Goal: Task Accomplishment & Management: Manage account settings

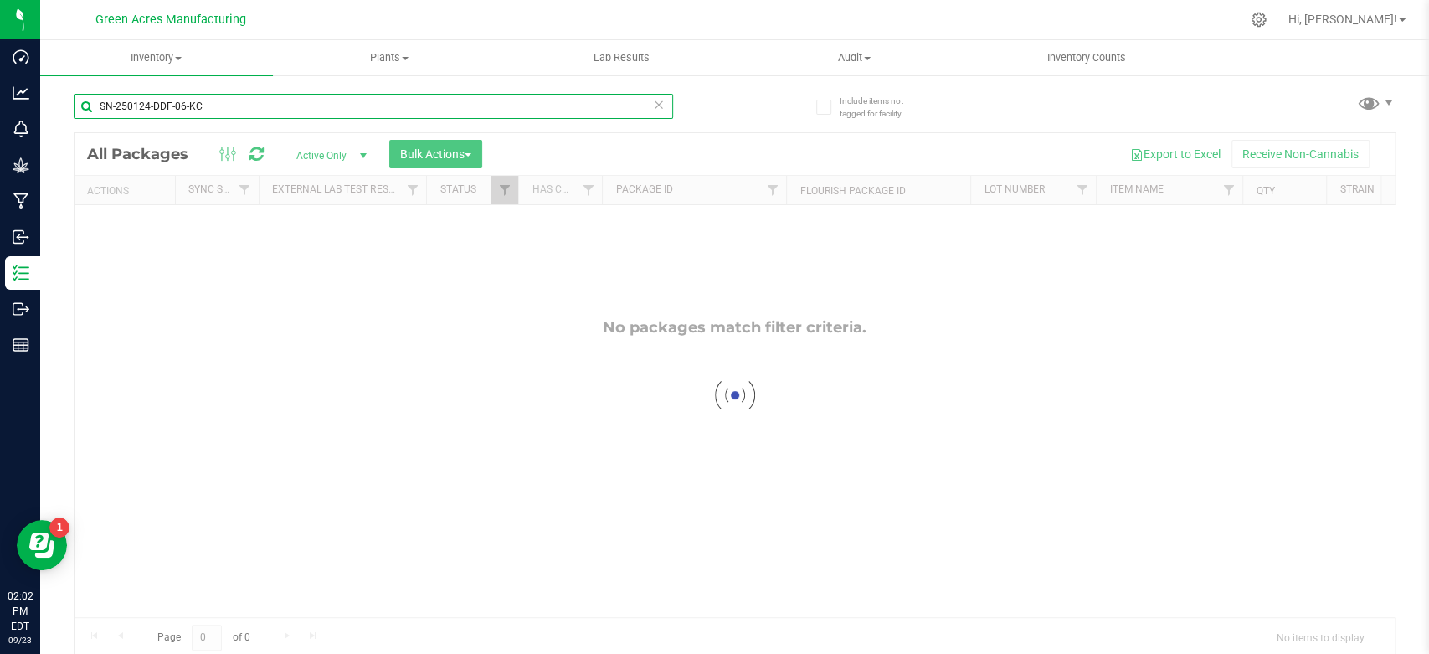
click at [316, 113] on input "SN-250124-DDF-06-KC" at bounding box center [373, 106] width 599 height 25
paste input "K-SEP25DDF01-0922"
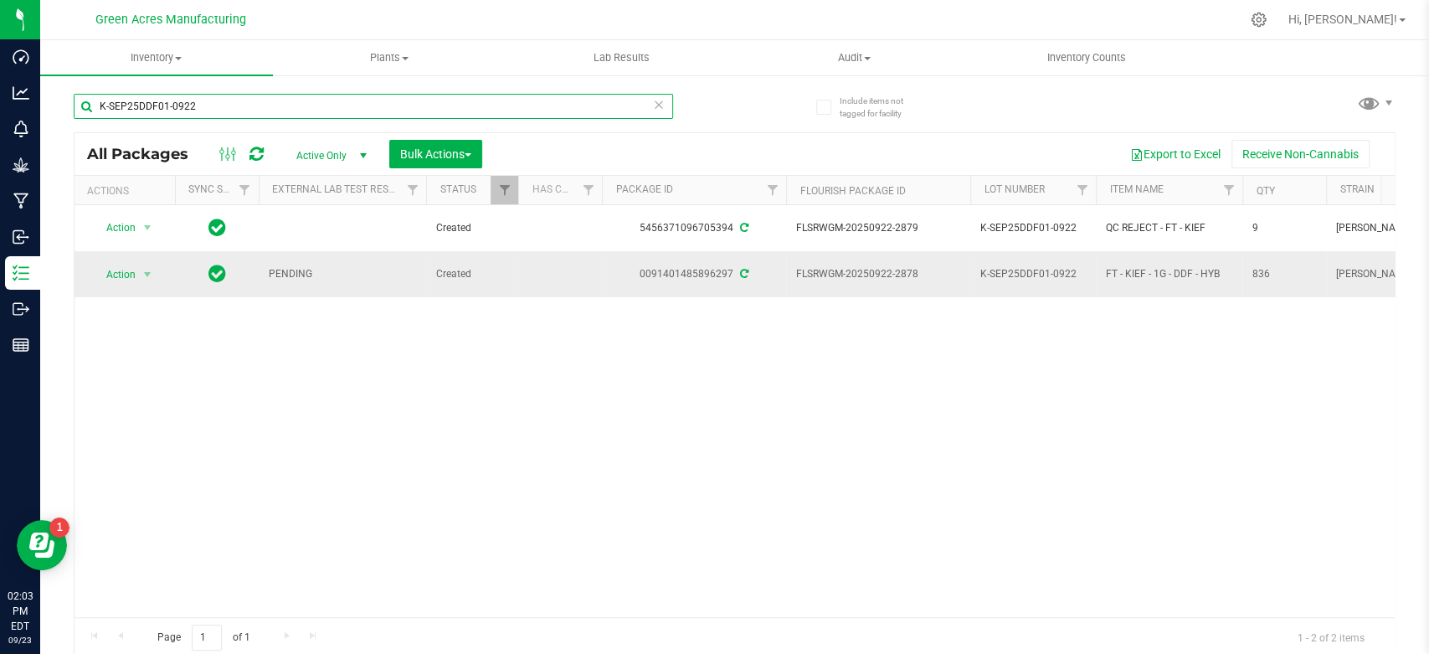
type input "K-SEP25DDF01-0922"
click at [144, 251] on td "Action Action Adjust qty Create package Edit attributes Global inventory Locate…" at bounding box center [124, 273] width 100 height 45
click at [143, 268] on span "select" at bounding box center [147, 274] width 13 height 13
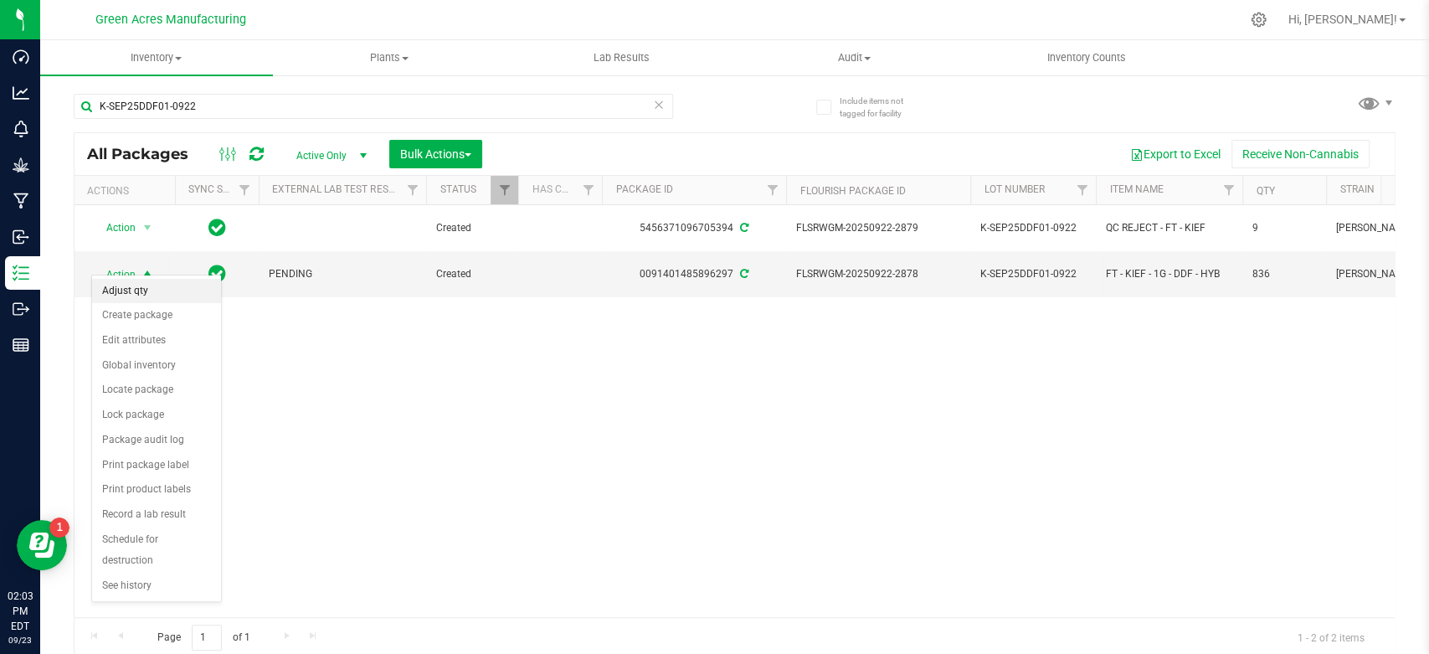
click at [174, 300] on li "Adjust qty" at bounding box center [156, 291] width 129 height 25
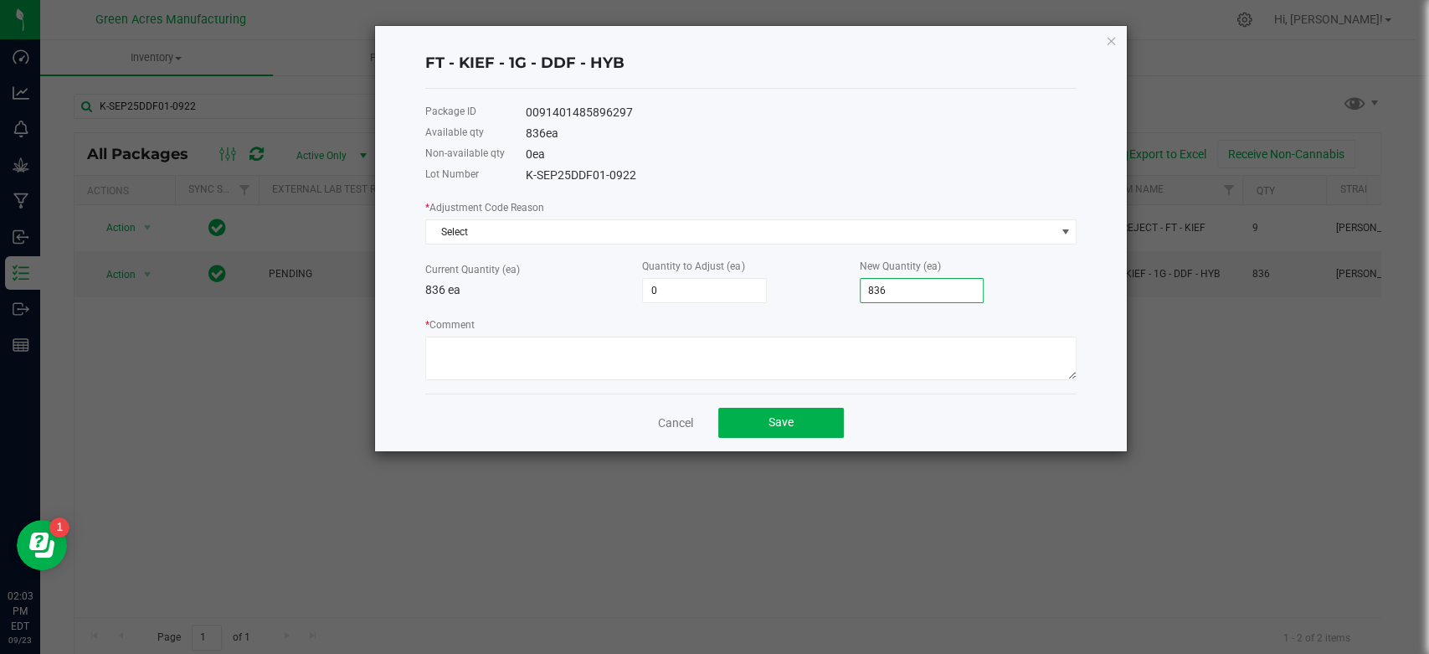
click at [925, 291] on input "836" at bounding box center [921, 290] width 123 height 23
type input "-753"
type input "83"
type input "1"
type input "837"
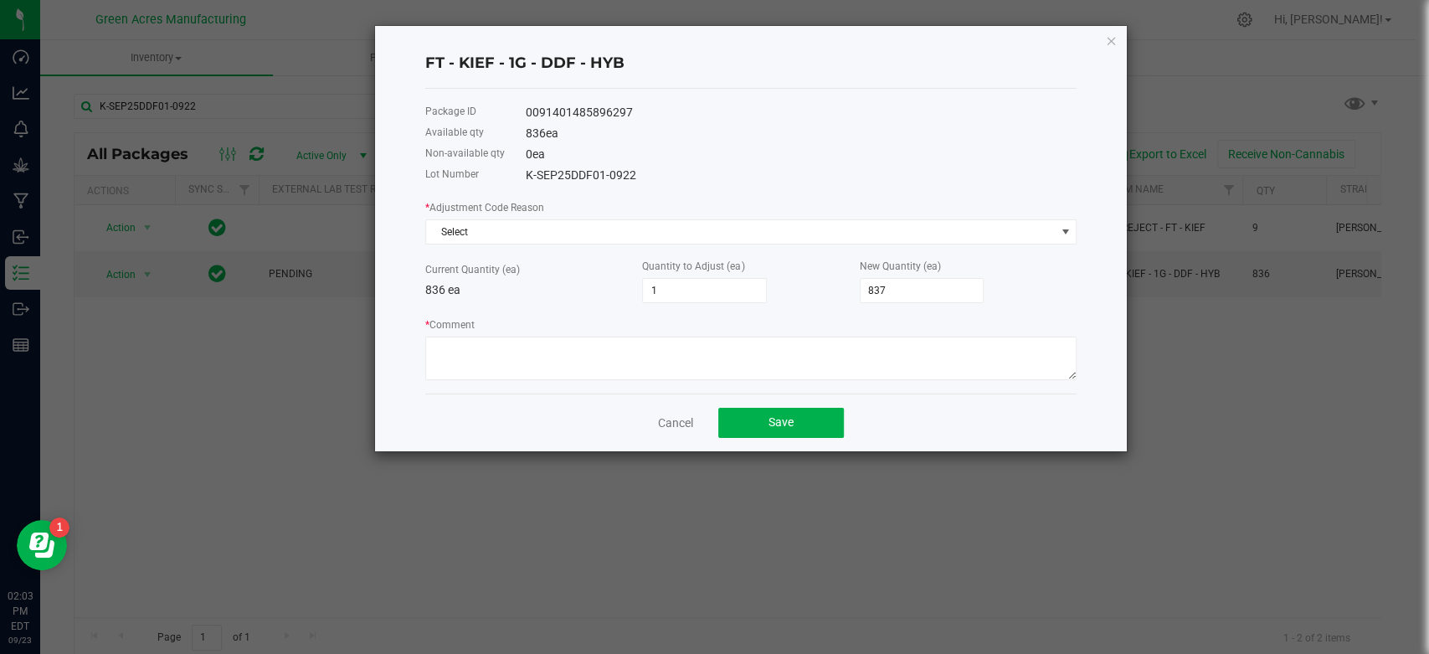
click at [596, 273] on div "Current Quantity (ea) 836 ea" at bounding box center [533, 279] width 217 height 39
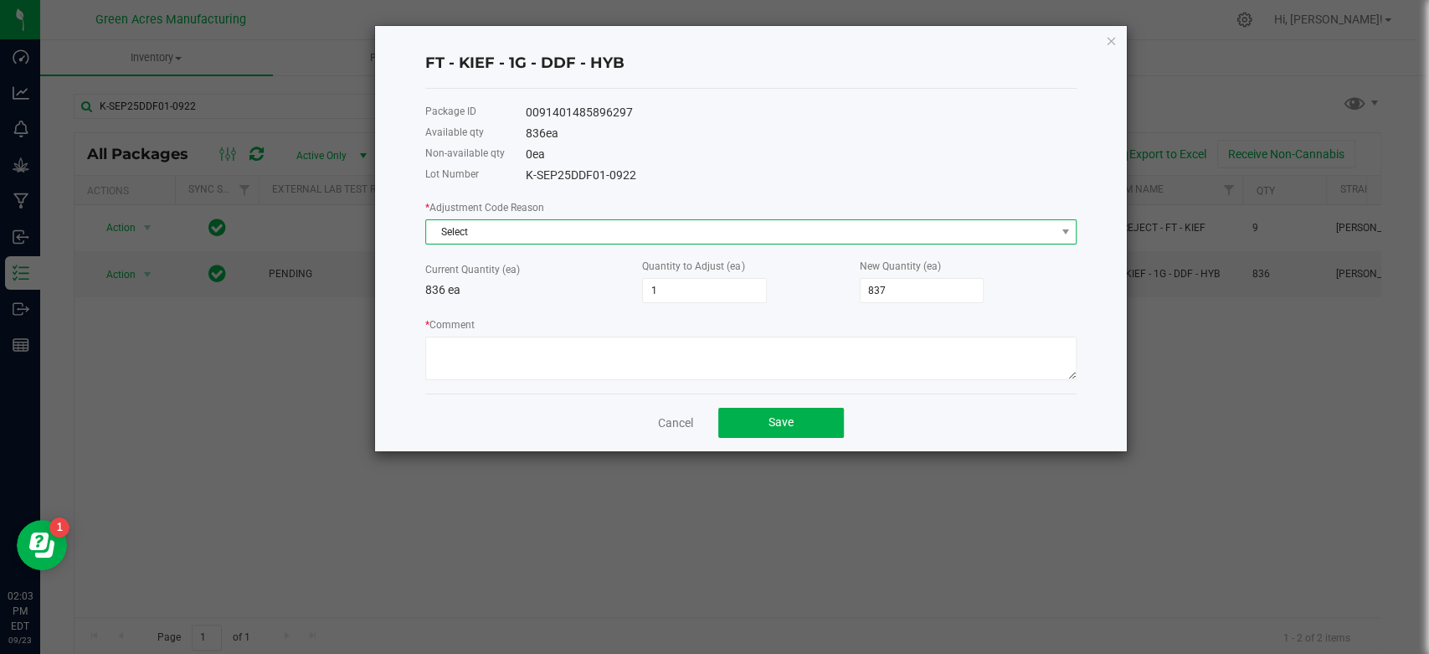
click at [604, 220] on span "Select" at bounding box center [740, 231] width 629 height 23
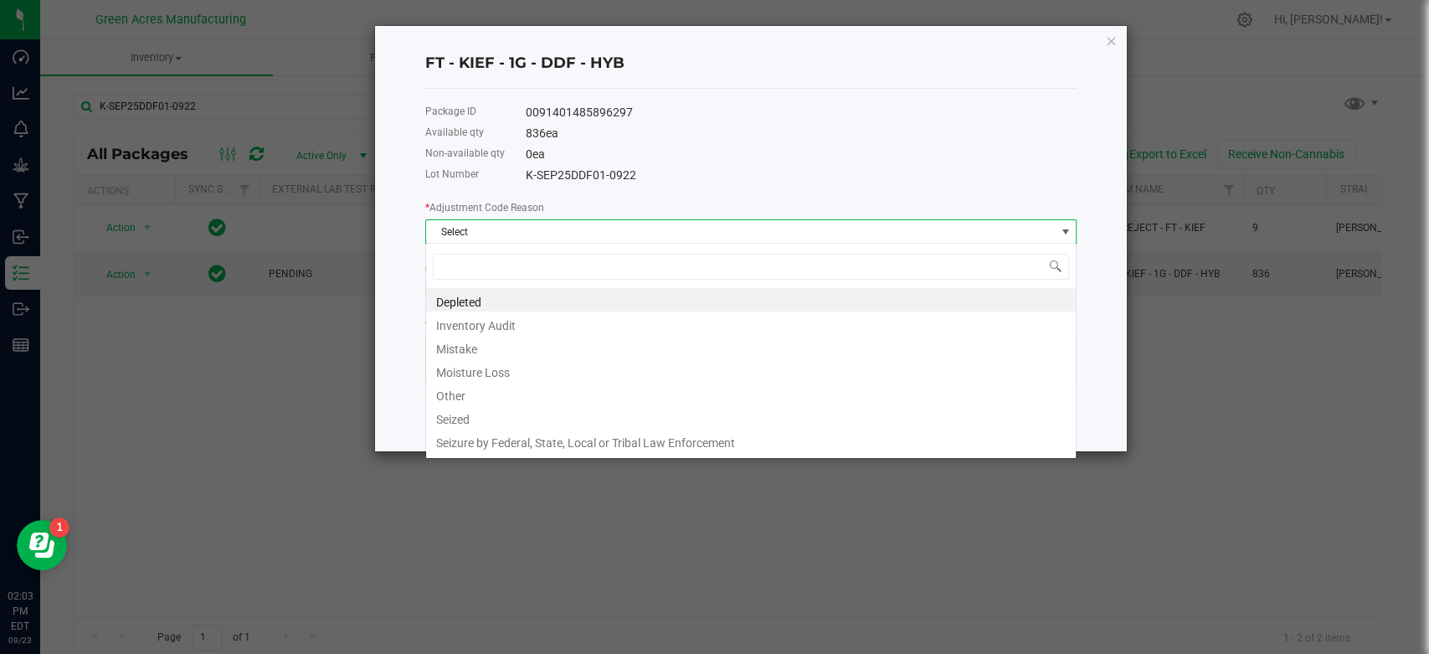
scroll to position [24, 650]
click at [529, 345] on li "Mistake" at bounding box center [751, 346] width 650 height 23
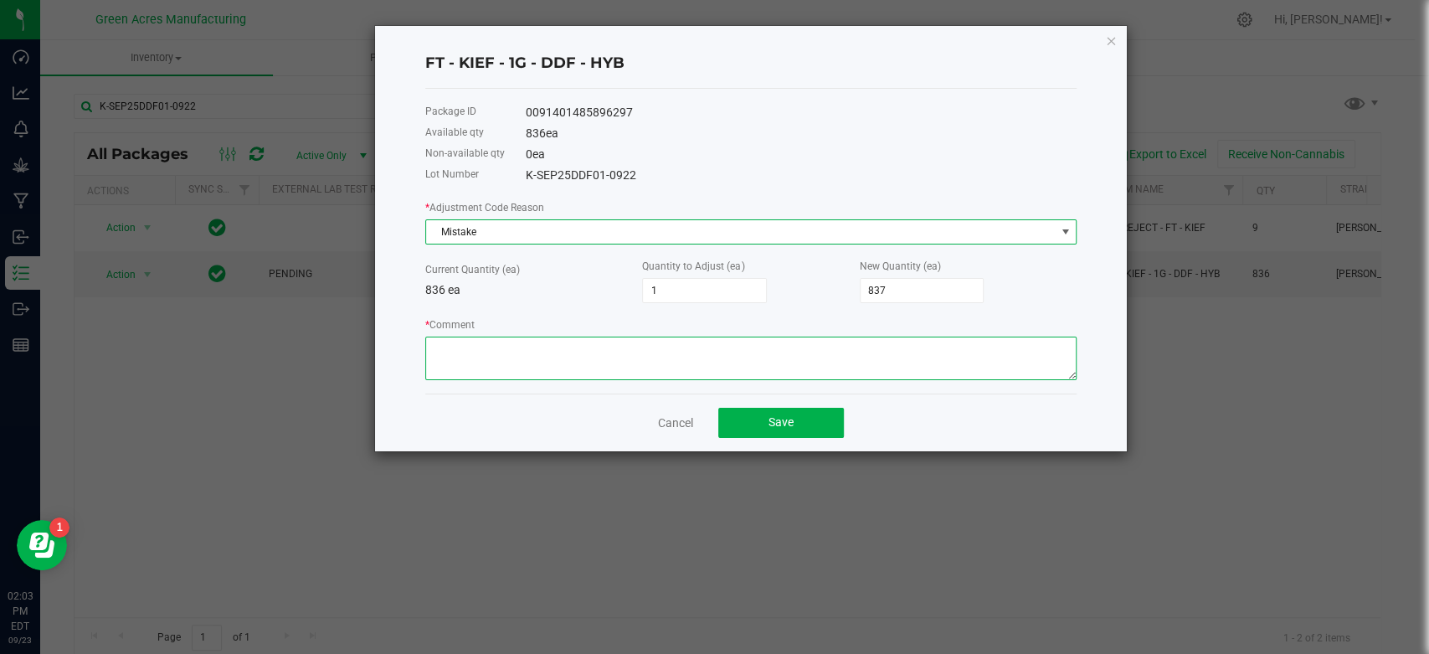
click at [526, 358] on textarea "* Comment" at bounding box center [750, 358] width 651 height 44
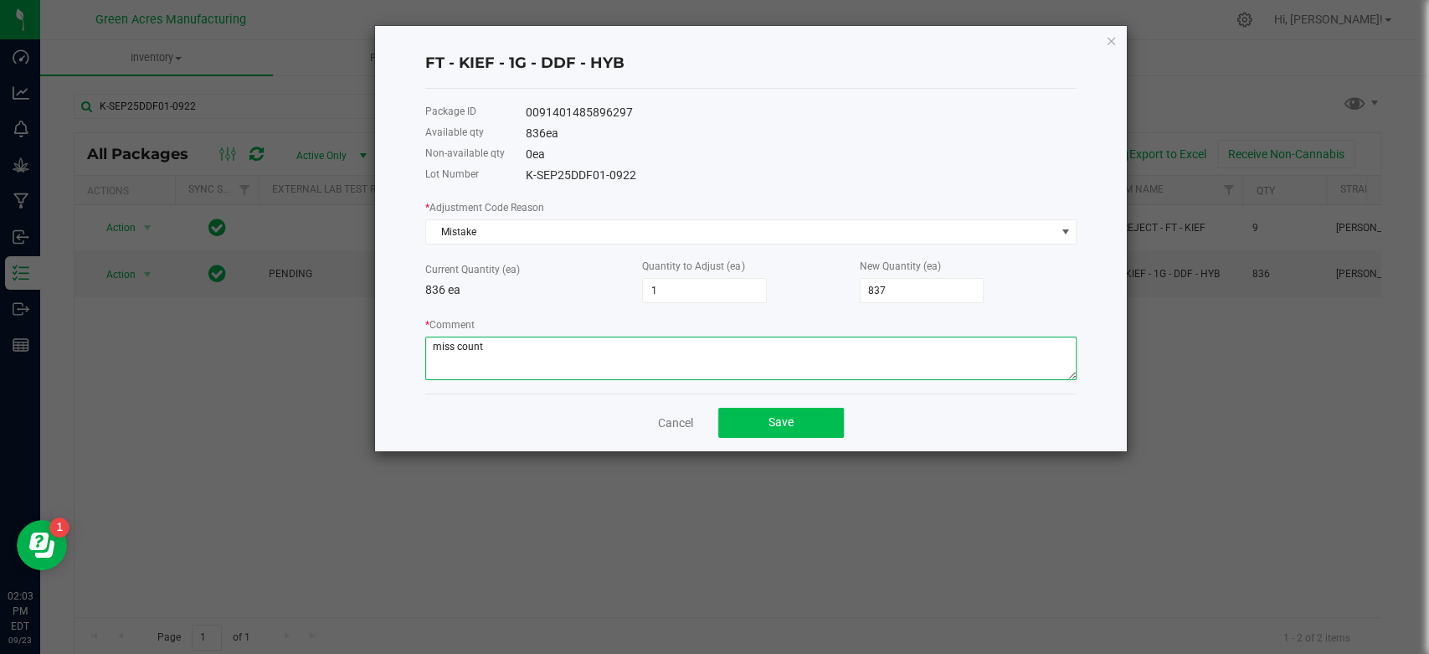
type textarea "miss count"
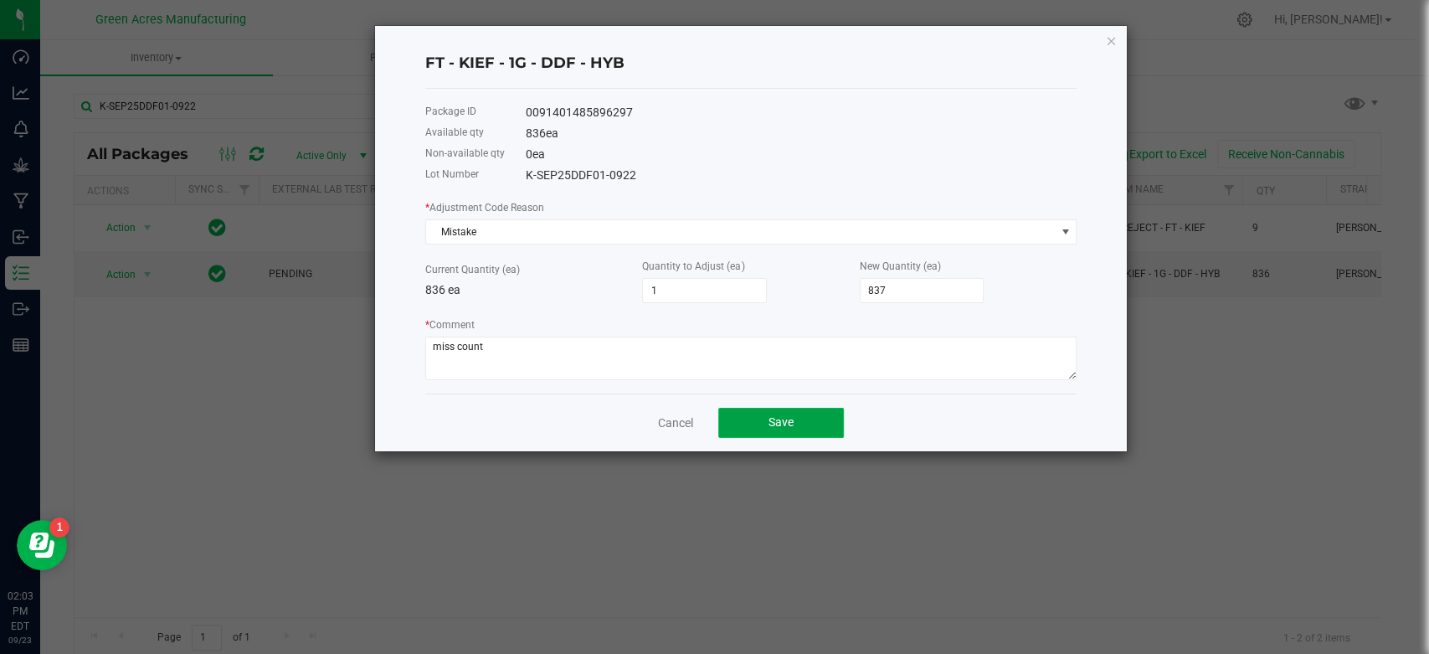
click at [793, 409] on button "Save" at bounding box center [781, 423] width 126 height 30
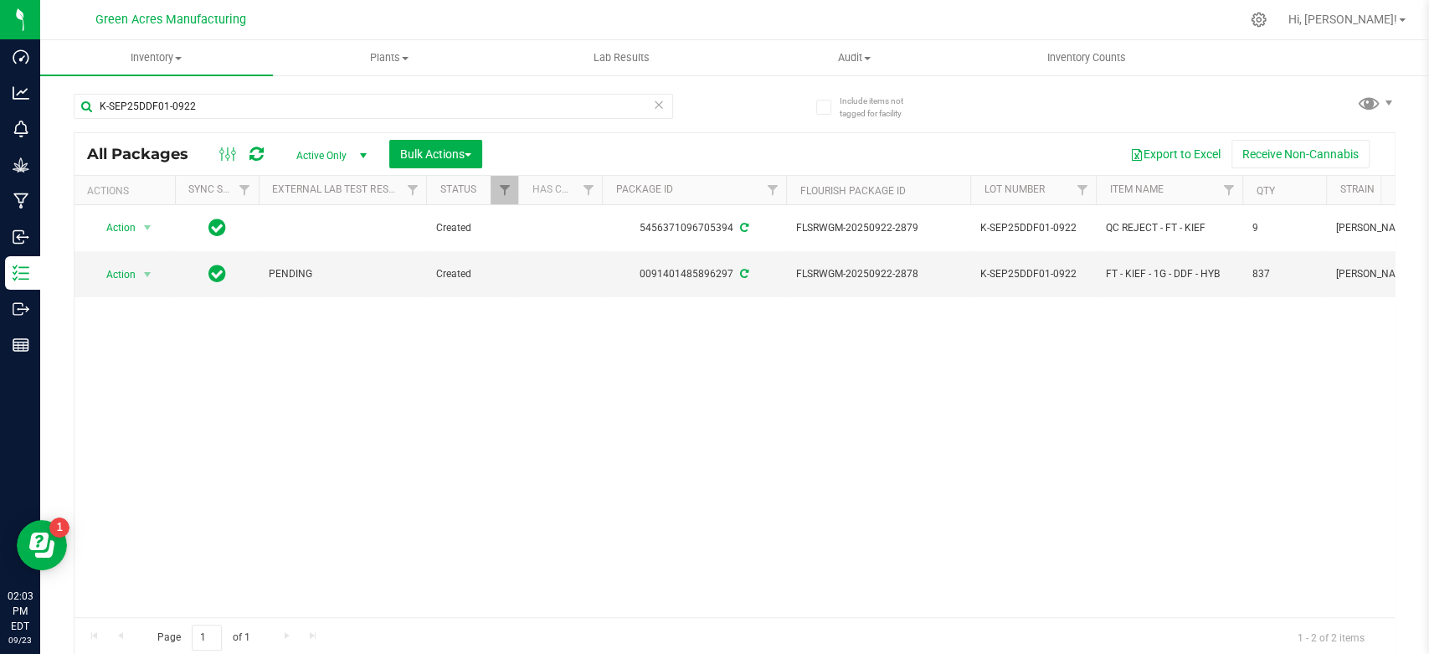
click at [406, 370] on div "Action Action Adjust qty Create package Edit attributes Global inventory Locate…" at bounding box center [734, 411] width 1320 height 412
click at [652, 88] on div "K-SEP25DDF01-0922" at bounding box center [404, 106] width 661 height 54
click at [655, 80] on div "K-SEP25DDF01-0922" at bounding box center [404, 106] width 661 height 54
click at [649, 80] on div "K-SEP25DDF01-0922" at bounding box center [404, 106] width 661 height 54
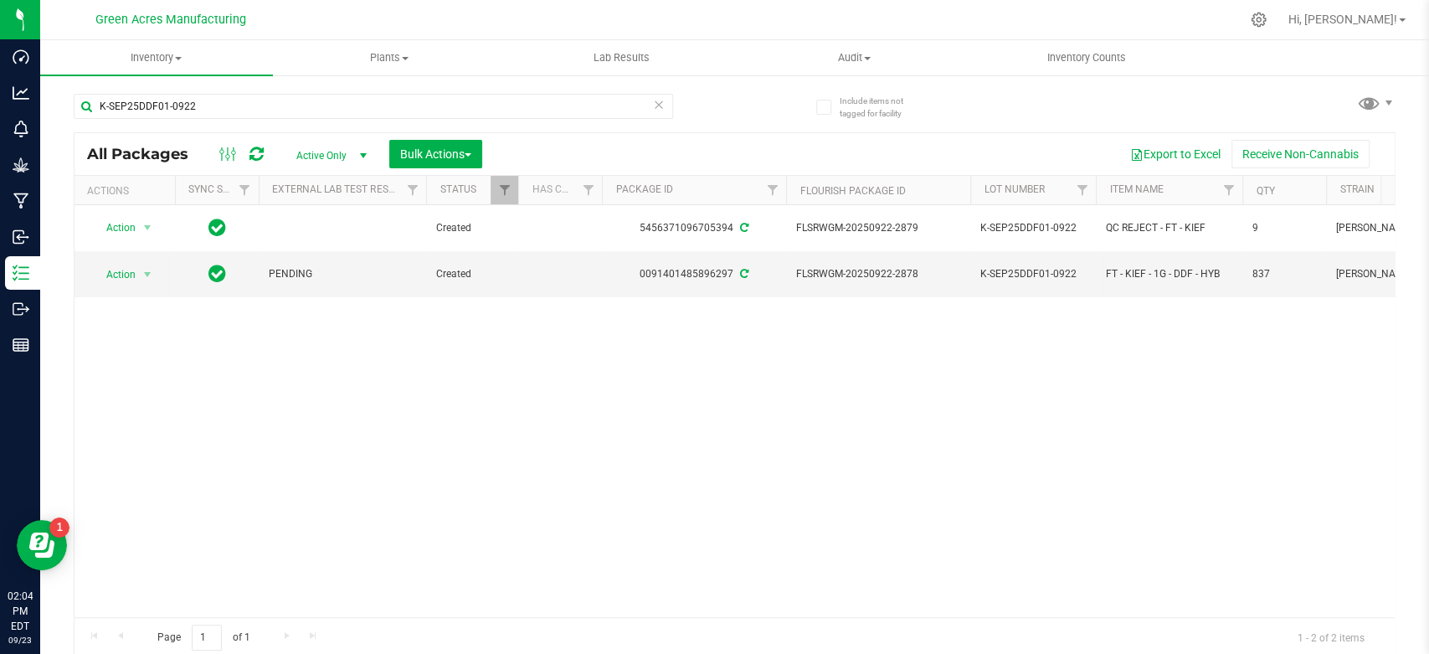
click at [708, 116] on div "K-SEP25DDF01-0922" at bounding box center [404, 106] width 661 height 54
click at [670, 377] on div "Action Action Adjust qty Create package Edit attributes Global inventory Locate…" at bounding box center [734, 411] width 1320 height 412
click at [731, 118] on div "K-SEP25DDF01-0922 All Packages Active Only Active Only Lab Samples Locked All E…" at bounding box center [735, 368] width 1322 height 580
click at [1211, 18] on div at bounding box center [770, 19] width 940 height 33
click at [733, 112] on div "K-SEP25DDF01-0922 All Packages Active Only Active Only Lab Samples Locked All E…" at bounding box center [735, 368] width 1322 height 580
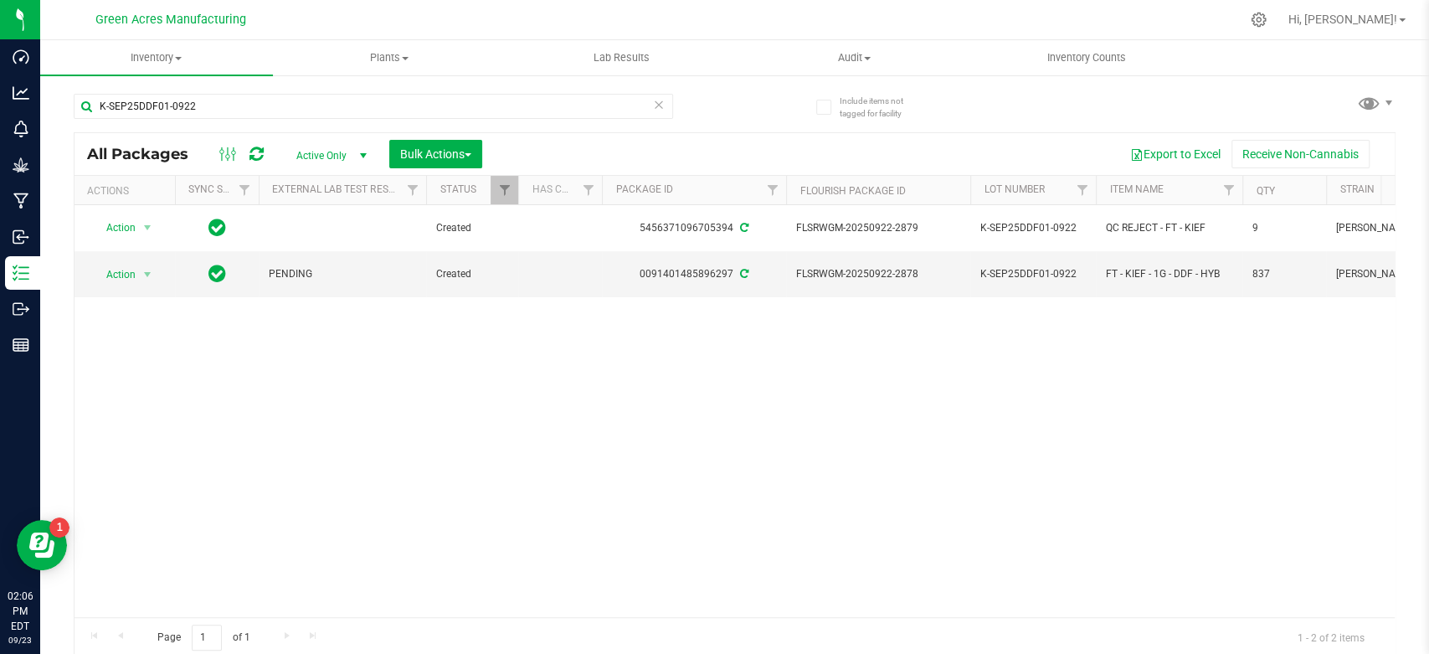
click at [723, 332] on div "Action Action Adjust qty Create package Edit attributes Global inventory Locate…" at bounding box center [734, 411] width 1320 height 412
